Goal: Task Accomplishment & Management: Complete application form

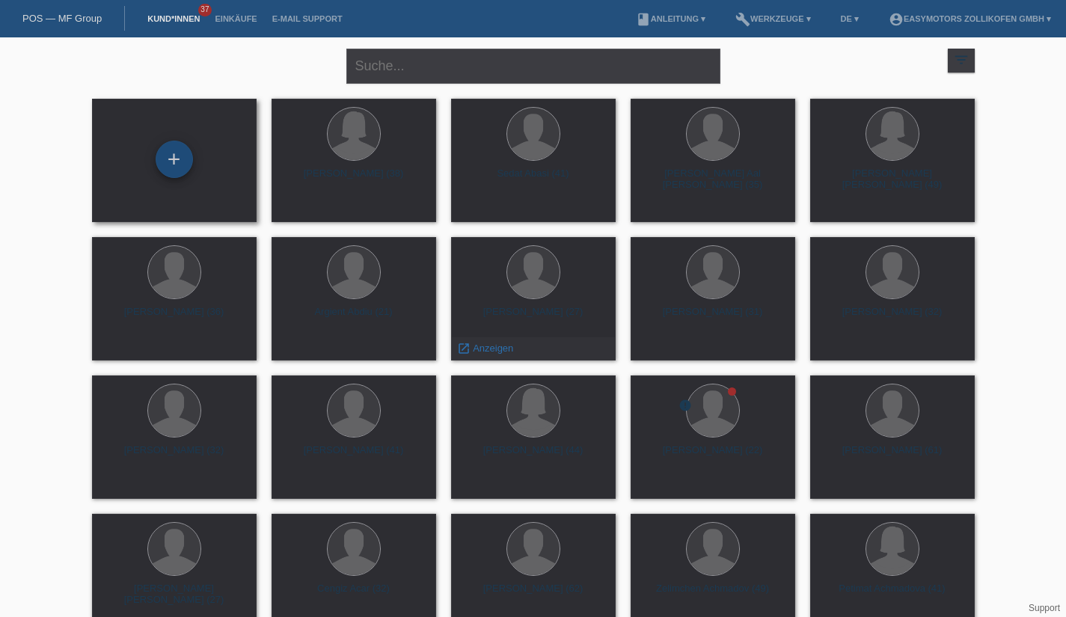
click at [170, 156] on div "+" at bounding box center [174, 159] width 36 height 25
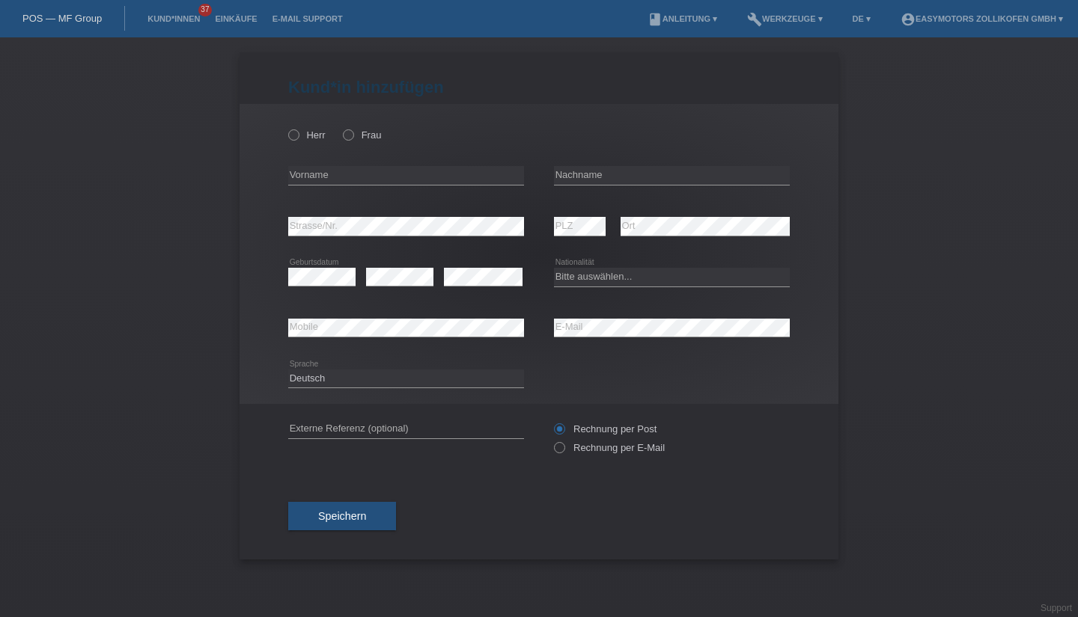
click at [286, 127] on icon at bounding box center [286, 127] width 0 height 0
click at [294, 134] on input "Herr" at bounding box center [293, 134] width 10 height 10
radio input "true"
click at [341, 127] on icon at bounding box center [341, 127] width 0 height 0
click at [351, 135] on input "Frau" at bounding box center [348, 134] width 10 height 10
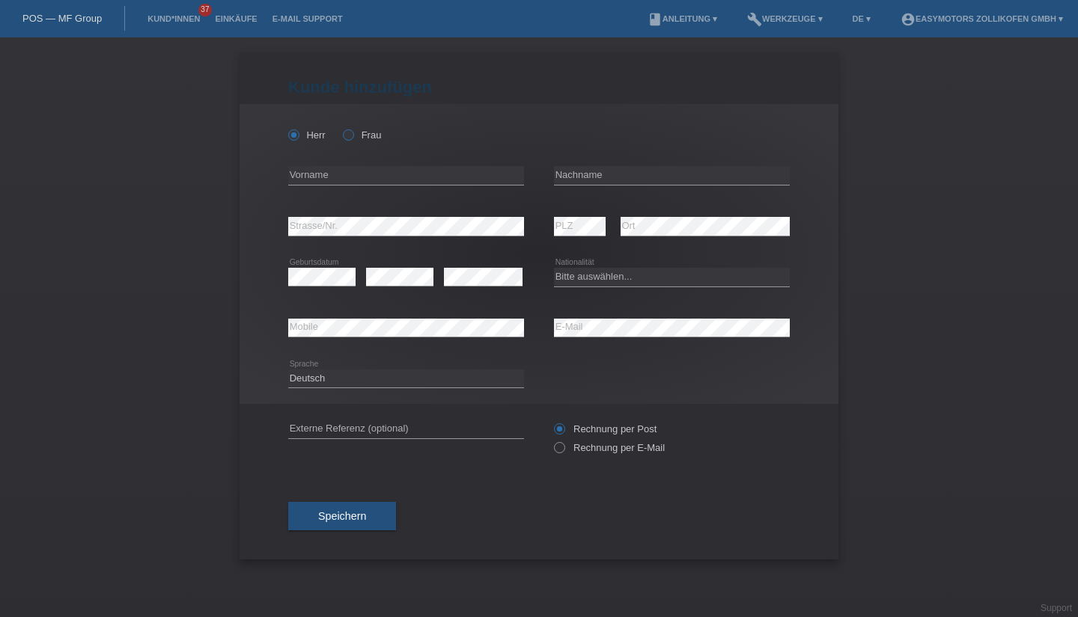
radio input "true"
click at [356, 181] on input "text" at bounding box center [406, 175] width 236 height 19
type input "Tifa"
type input "Markovic"
select select "AT"
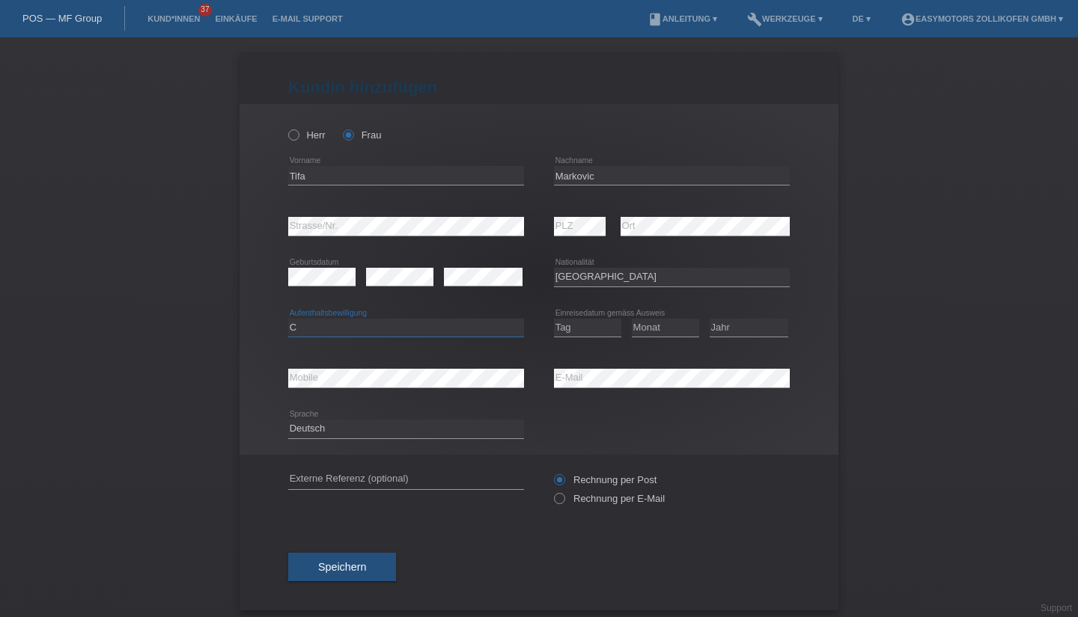
click at [437, 331] on select "Bitte auswählen... C B B - Flüchtlingsstatus Andere" at bounding box center [406, 328] width 236 height 18
select select "B"
click at [288, 319] on select "Bitte auswählen... C B B - Flüchtlingsstatus Andere" at bounding box center [406, 328] width 236 height 18
select select "10"
select select "05"
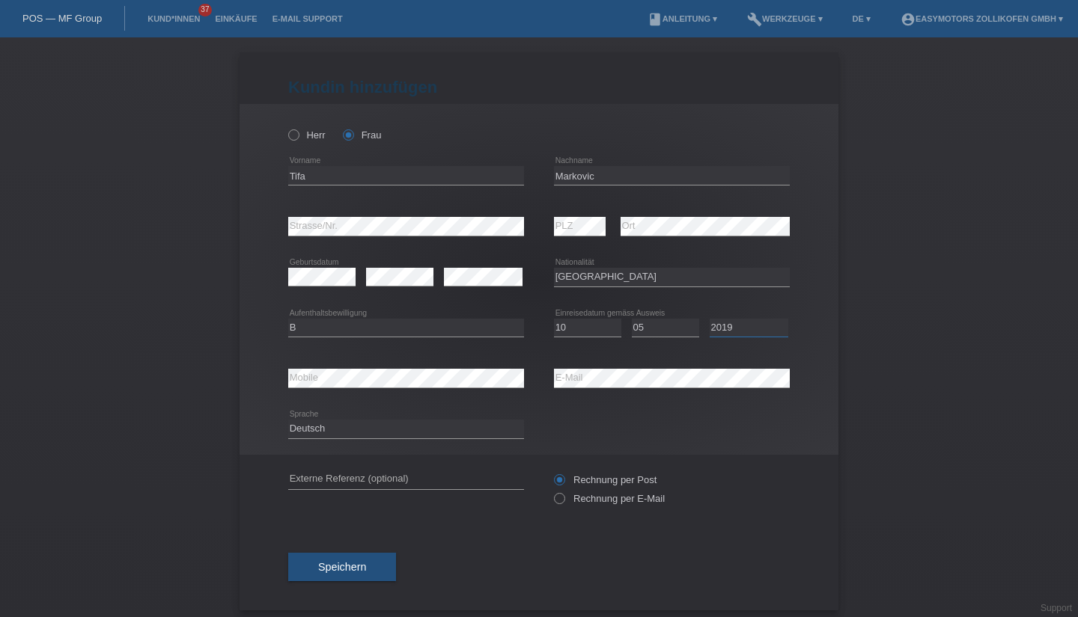
select select "2015"
click at [347, 559] on button "Speichern" at bounding box center [342, 567] width 108 height 28
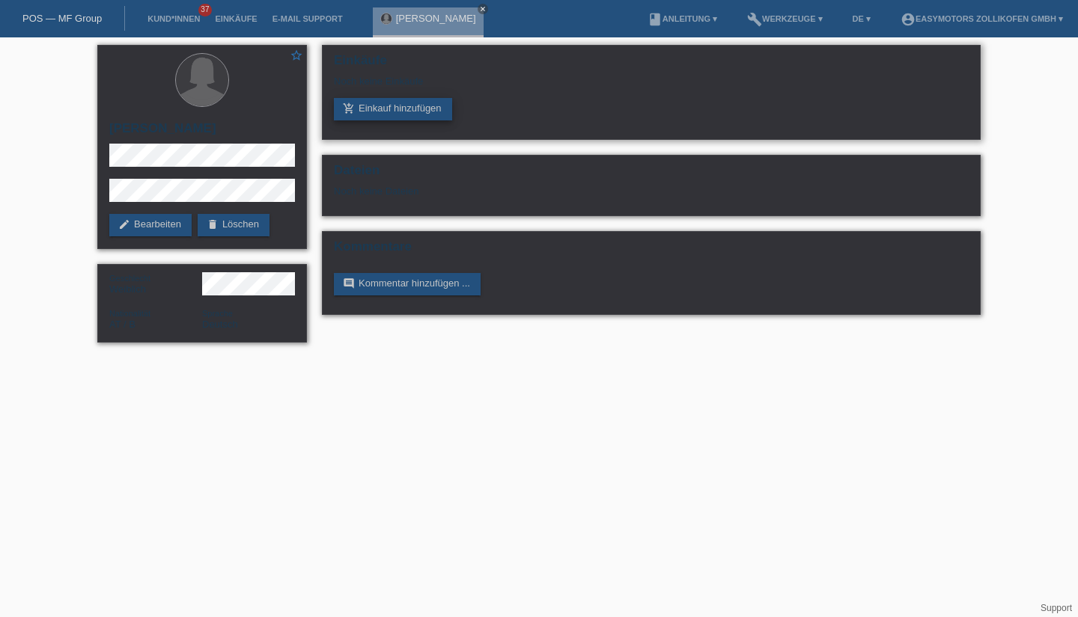
click at [391, 120] on link "add_shopping_cart Einkauf hinzufügen" at bounding box center [393, 109] width 118 height 22
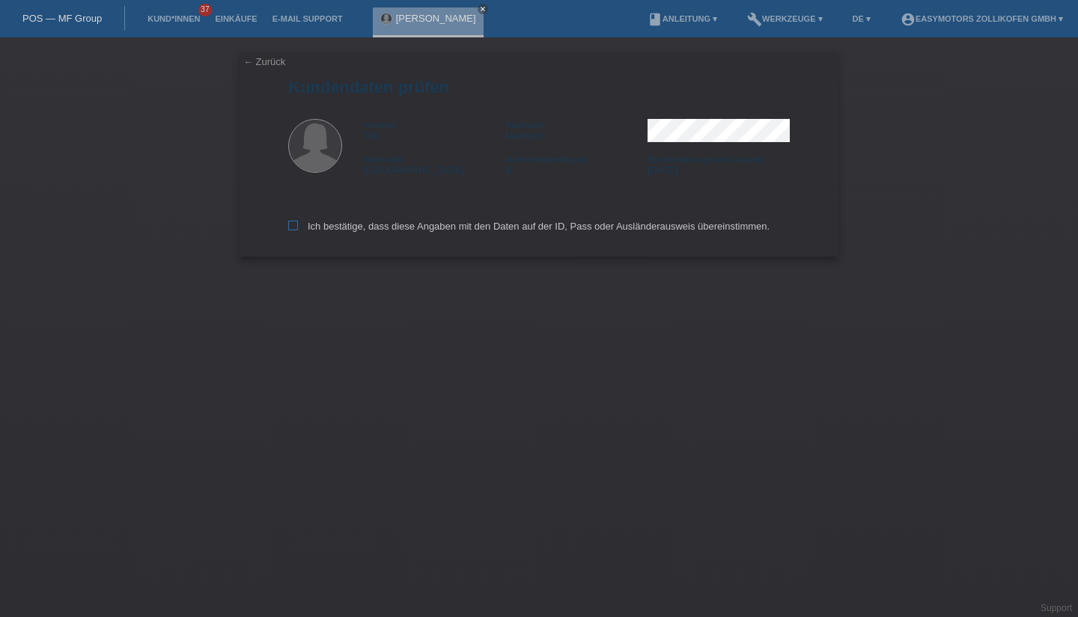
click at [289, 228] on icon at bounding box center [293, 226] width 10 height 10
click at [289, 228] on input "Ich bestätige, dass diese Angaben mit den Daten auf der ID, Pass oder Ausländer…" at bounding box center [293, 226] width 10 height 10
checkbox input "true"
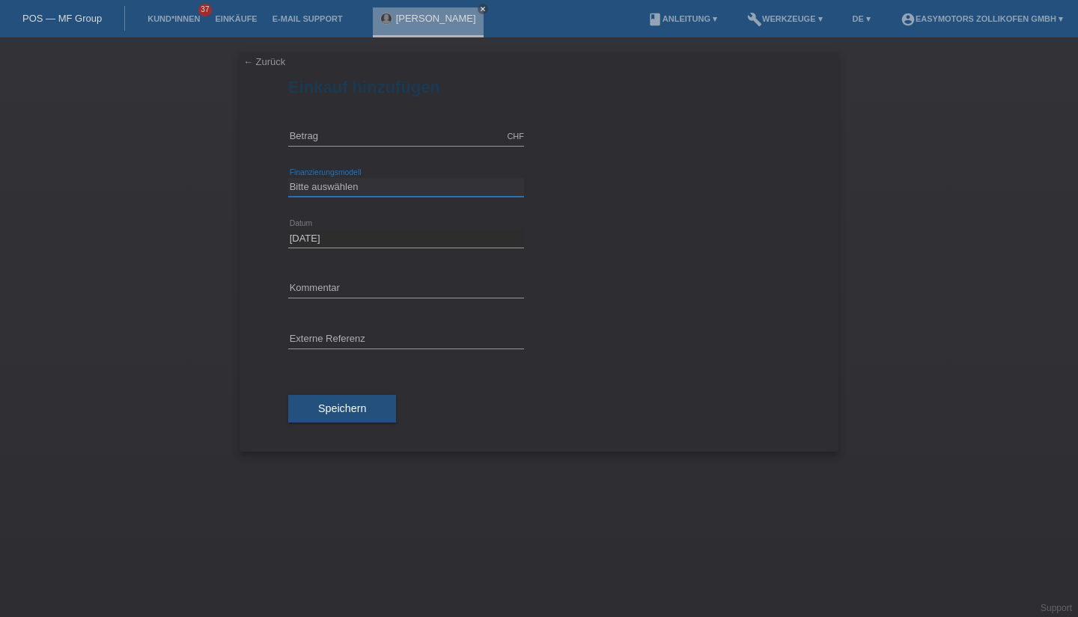
click at [348, 185] on select "Bitte auswählen Fixe Raten Kauf auf Rechnung mit Teilzahlungsoption" at bounding box center [406, 187] width 236 height 18
click at [351, 137] on input "text" at bounding box center [406, 136] width 236 height 19
click at [304, 187] on select "Bitte auswählen Fixe Raten Kauf auf Rechnung mit Teilzahlungsoption" at bounding box center [406, 187] width 236 height 18
type input "4990.00"
select select "67"
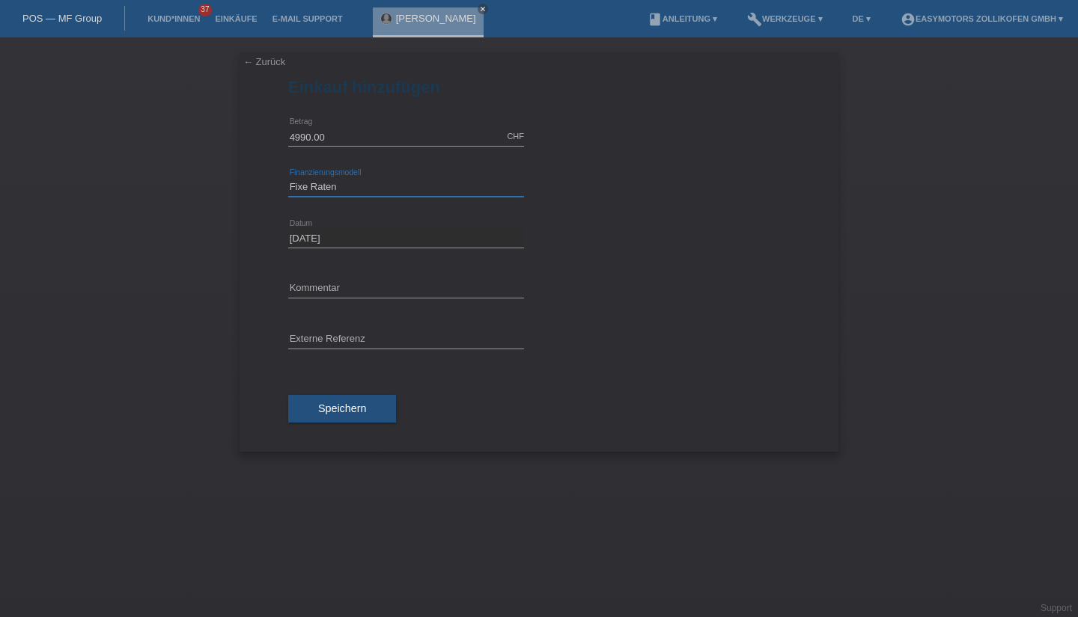
click at [288, 178] on select "Bitte auswählen Fixe Raten Kauf auf Rechnung mit Teilzahlungsoption" at bounding box center [406, 187] width 236 height 18
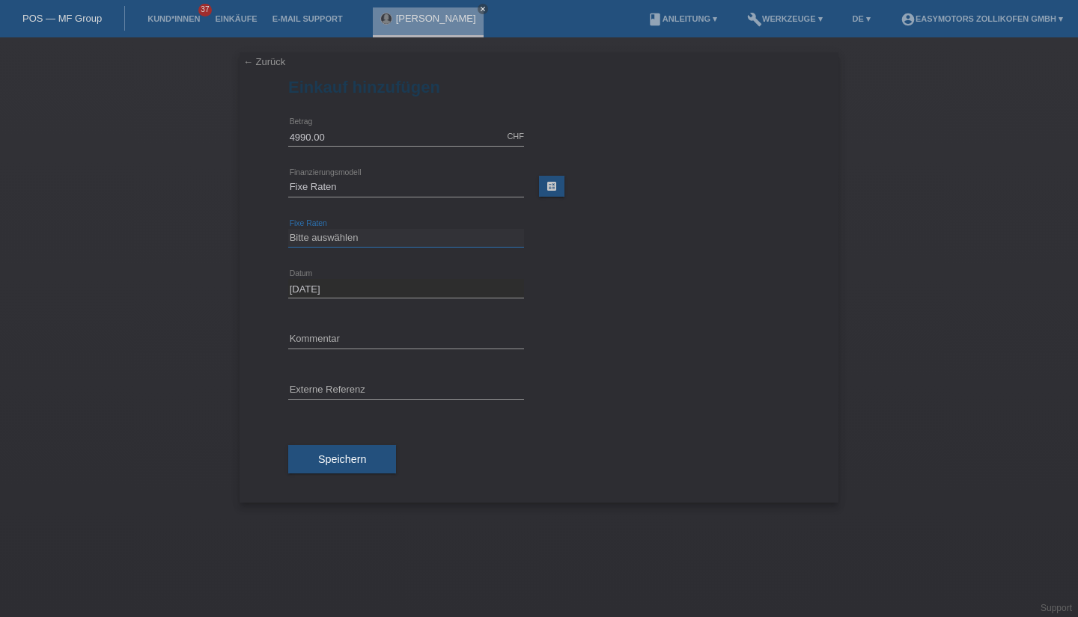
click at [335, 238] on select "Bitte auswählen 12 Raten 24 Raten 36 Raten 48 Raten" at bounding box center [406, 238] width 236 height 18
select select "136"
click at [288, 229] on select "Bitte auswählen 12 Raten 24 Raten 36 Raten 48 Raten" at bounding box center [406, 238] width 236 height 18
click at [332, 460] on span "Speichern" at bounding box center [342, 460] width 48 height 12
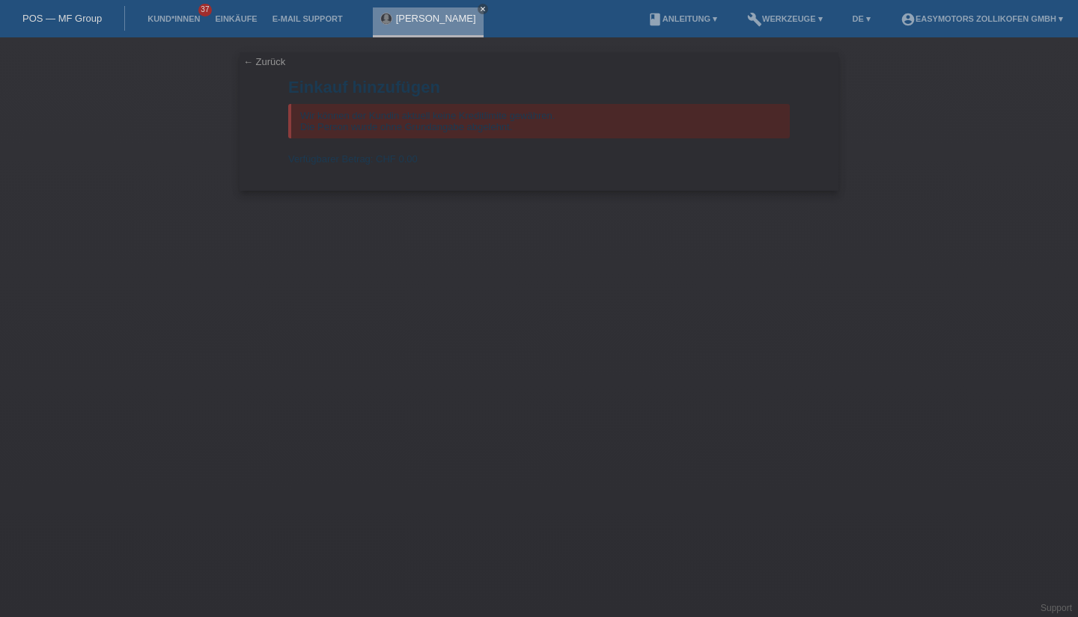
click at [404, 20] on link "[PERSON_NAME]" at bounding box center [436, 18] width 80 height 11
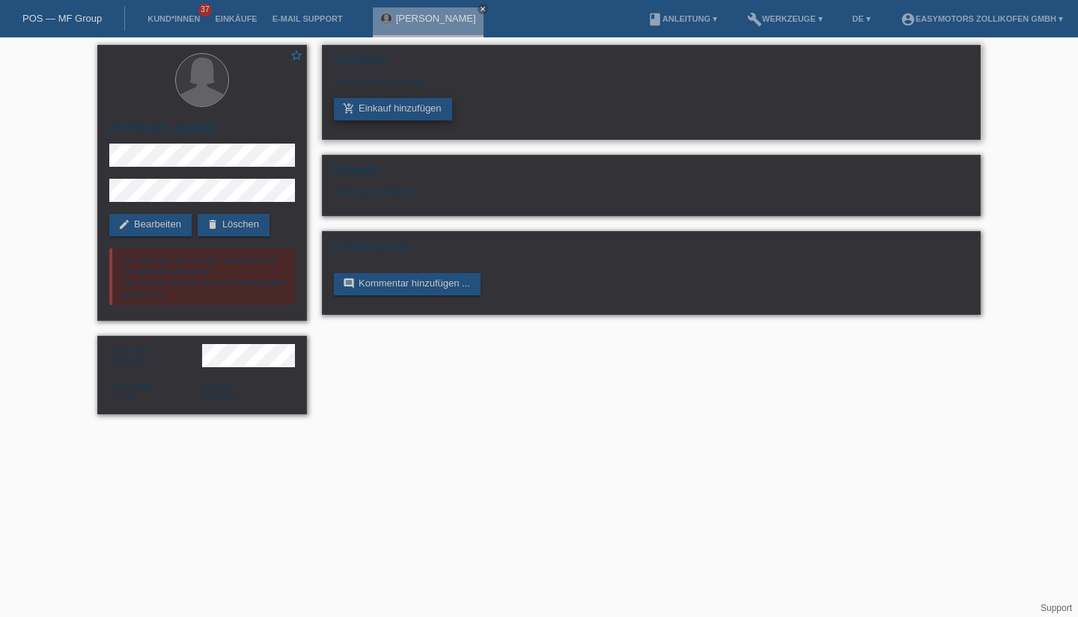
click at [370, 103] on link "add_shopping_cart Einkauf hinzufügen" at bounding box center [393, 109] width 118 height 22
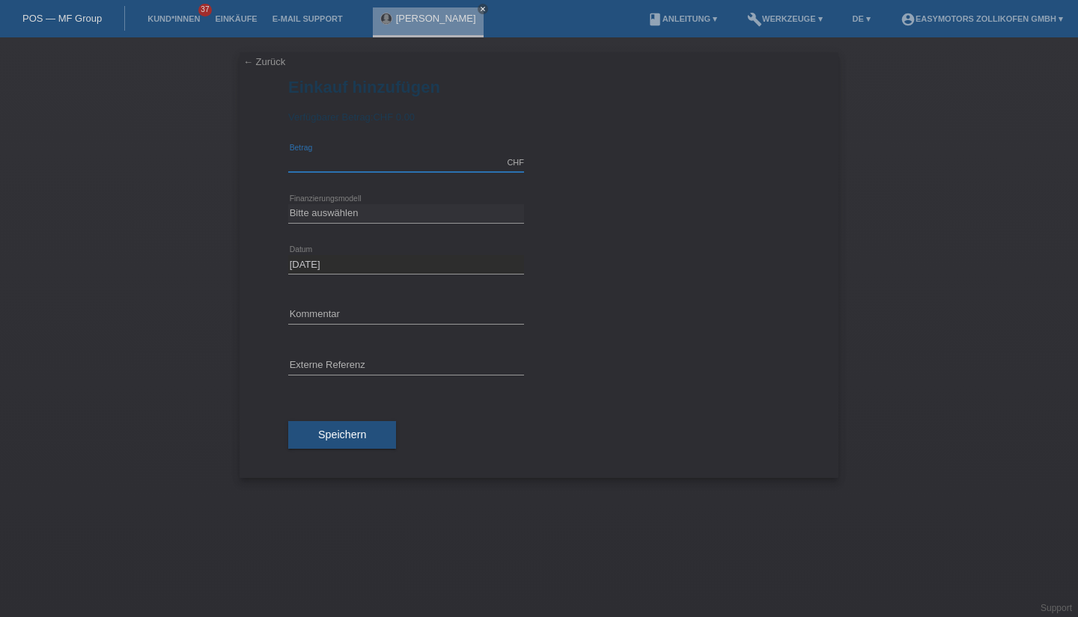
click at [378, 159] on input "text" at bounding box center [406, 162] width 236 height 19
click at [344, 218] on select "Bitte auswählen Fixe Raten Kauf auf Rechnung mit Teilzahlungsoption" at bounding box center [406, 213] width 236 height 18
type input "4990.00"
select select "68"
click at [288, 204] on select "Bitte auswählen Fixe Raten Kauf auf Rechnung mit Teilzahlungsoption" at bounding box center [406, 213] width 236 height 18
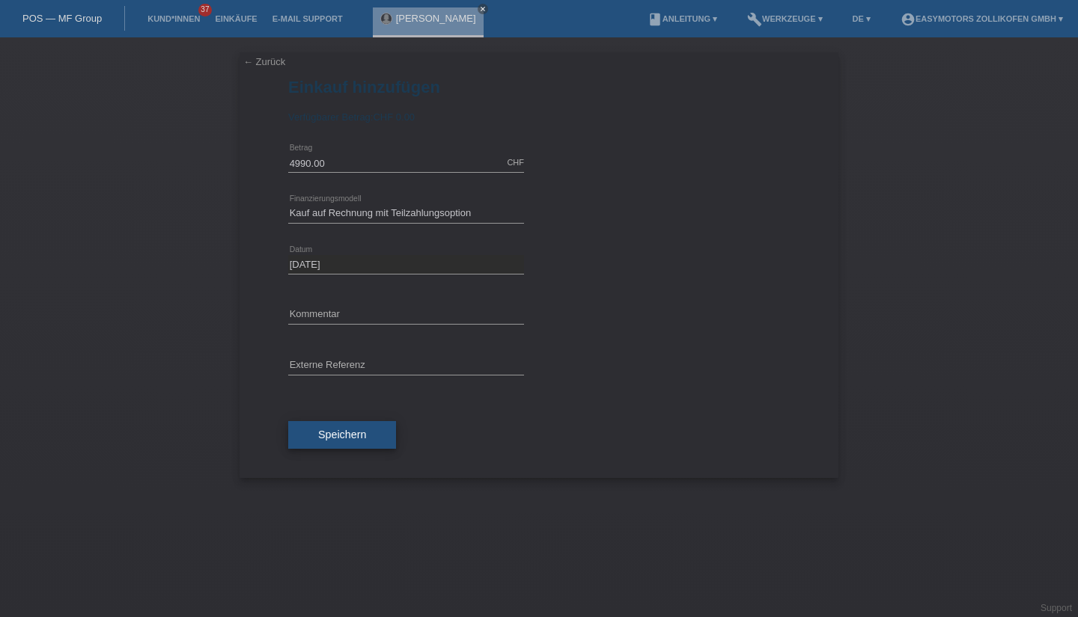
click at [363, 434] on span "Speichern" at bounding box center [342, 435] width 48 height 12
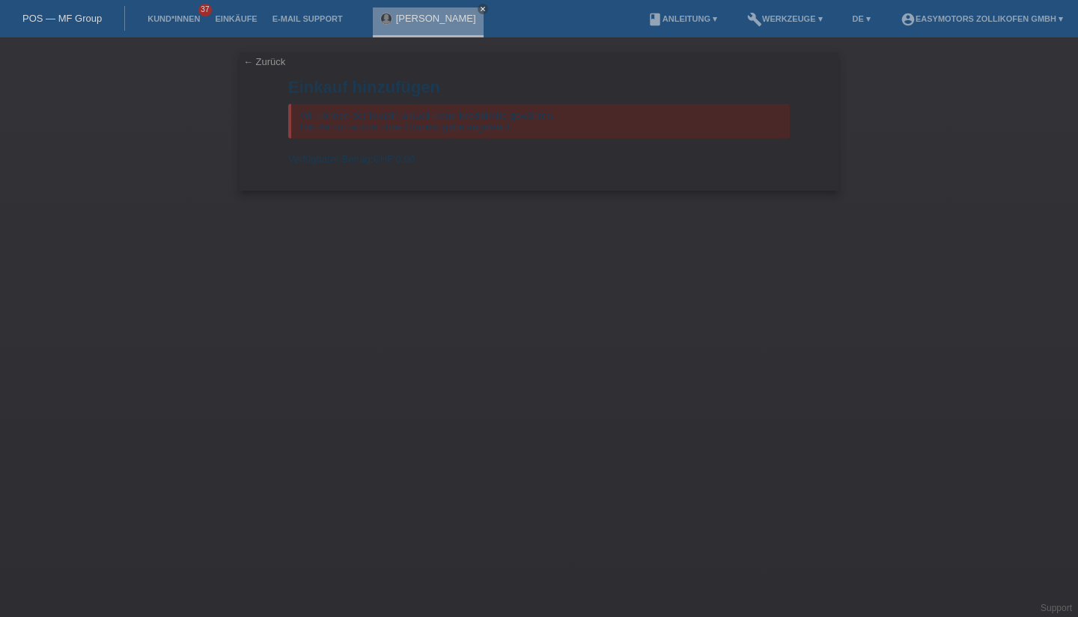
drag, startPoint x: 199, startPoint y: 341, endPoint x: 129, endPoint y: 165, distance: 189.1
click at [149, 234] on div "← Zurück Einkauf hinzufügen Wir können der Kundin aktuell keine Kreditlimite ge…" at bounding box center [539, 327] width 1078 height 580
